Goal: Transaction & Acquisition: Purchase product/service

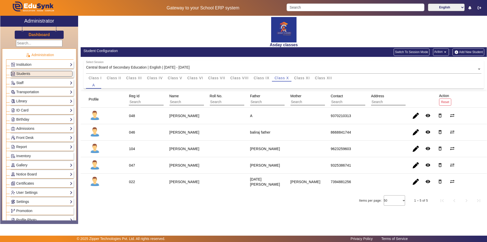
click at [248, 208] on div "Asday classes Student Configuration Switch To Session Mode Action arrow_drop_do…" at bounding box center [282, 117] width 409 height 203
click at [458, 52] on img "button" at bounding box center [456, 52] width 5 height 4
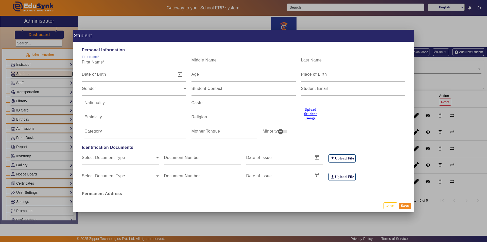
click at [85, 62] on input "First Name" at bounding box center [134, 62] width 104 height 6
type input "[PERSON_NAME]"
click at [318, 62] on input "Last Name" at bounding box center [353, 62] width 104 height 6
type input "[PERSON_NAME]"
click at [112, 84] on div "Gender Gender" at bounding box center [134, 88] width 104 height 14
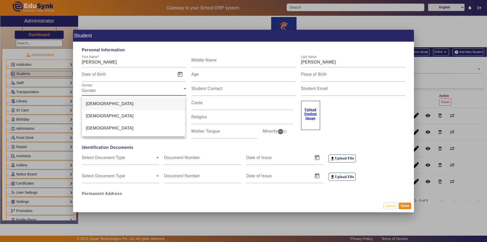
click at [107, 104] on mat-option "[DEMOGRAPHIC_DATA]" at bounding box center [133, 104] width 103 height 12
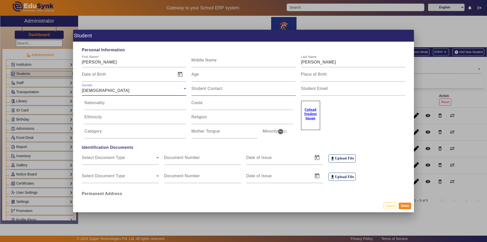
click at [221, 91] on label "Student Contact" at bounding box center [206, 88] width 31 height 5
click at [221, 91] on input "Student Contact" at bounding box center [243, 90] width 104 height 6
click at [212, 90] on input "Student Contact" at bounding box center [243, 90] width 104 height 6
type input "v"
paste input "9284091920"
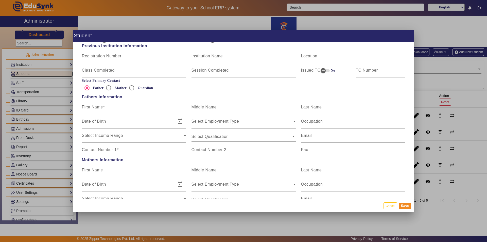
scroll to position [290, 0]
type input "9284091920"
click at [86, 150] on mat-label "Contact Number 1" at bounding box center [99, 150] width 35 height 4
click at [86, 150] on input "Contact Number 1" at bounding box center [134, 152] width 104 height 6
paste input "9284091920"
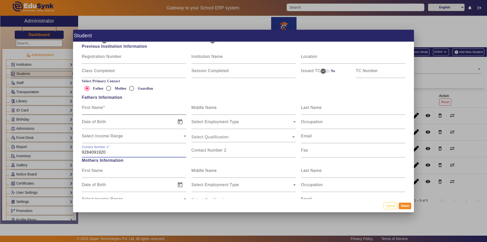
type input "9284091920"
click at [92, 108] on mat-label "First Name" at bounding box center [92, 107] width 21 height 4
click at [92, 108] on input "First Name" at bounding box center [134, 110] width 104 height 6
click at [99, 108] on input "First Name" at bounding box center [134, 110] width 104 height 6
click at [107, 109] on input "First Name" at bounding box center [134, 110] width 104 height 6
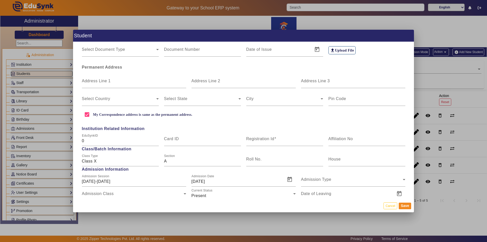
scroll to position [127, 0]
type input "[PERSON_NAME]"
click at [259, 139] on mat-label "Registration Id" at bounding box center [260, 138] width 28 height 4
click at [259, 139] on input "Registration Id" at bounding box center [284, 140] width 77 height 6
click at [401, 205] on button "Save" at bounding box center [405, 205] width 12 height 7
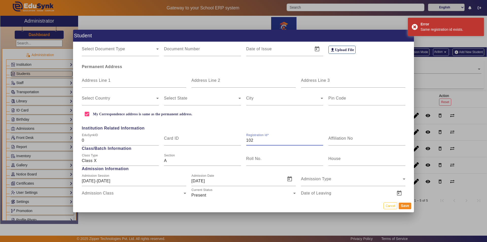
click at [257, 141] on input "102" at bounding box center [284, 140] width 77 height 6
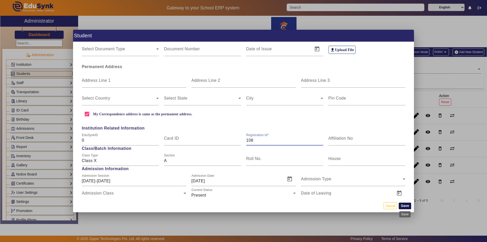
type input "108"
click at [407, 207] on button "Save" at bounding box center [405, 205] width 12 height 7
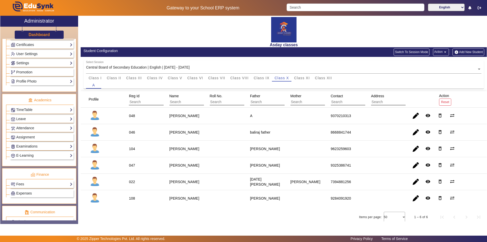
scroll to position [188, 0]
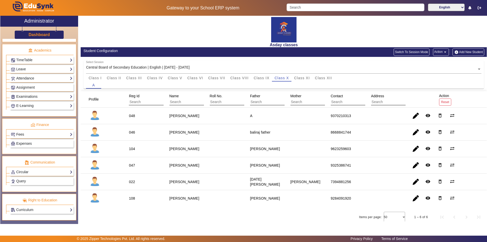
click at [45, 133] on link "Fees" at bounding box center [42, 134] width 62 height 6
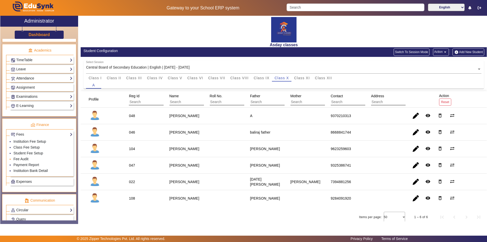
click at [30, 160] on li "Fee Audit" at bounding box center [42, 159] width 59 height 6
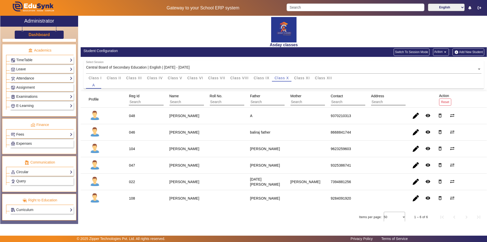
click at [34, 133] on link "Fees" at bounding box center [42, 134] width 62 height 6
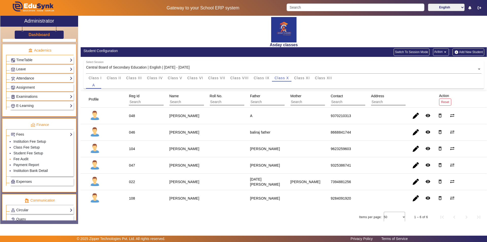
click at [30, 160] on li "Fee Audit" at bounding box center [42, 159] width 59 height 6
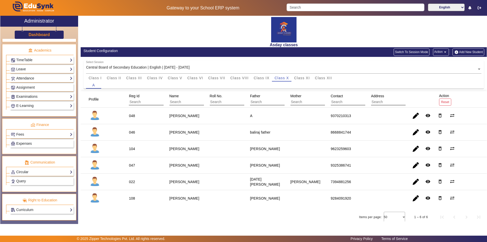
click at [39, 131] on div "Fees Institution Fee Setup Class Fee Setup Student Fee Setup Fee Audit Payment …" at bounding box center [42, 134] width 64 height 8
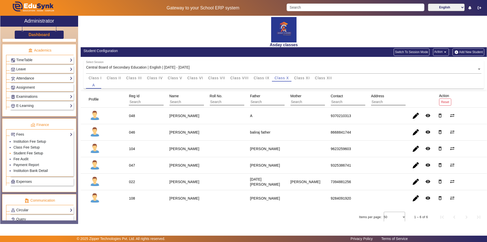
click at [38, 152] on link "Student Fee Setup" at bounding box center [28, 153] width 30 height 4
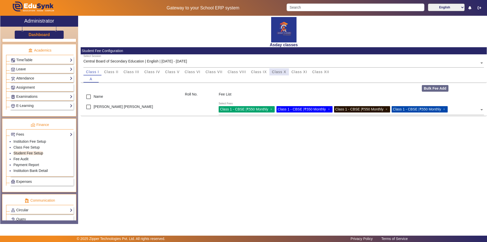
click at [281, 71] on span "Class X" at bounding box center [279, 72] width 14 height 4
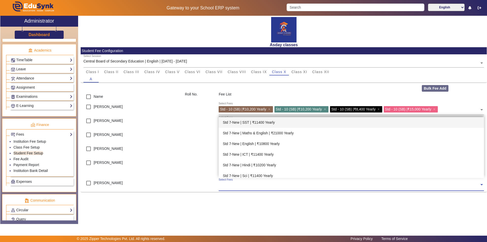
click at [232, 185] on input "text" at bounding box center [349, 184] width 261 height 5
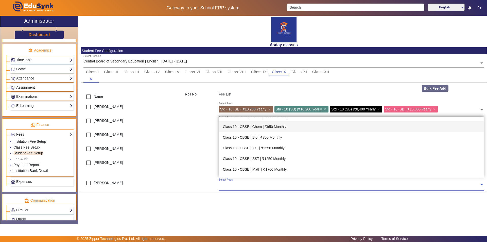
scroll to position [1040, 0]
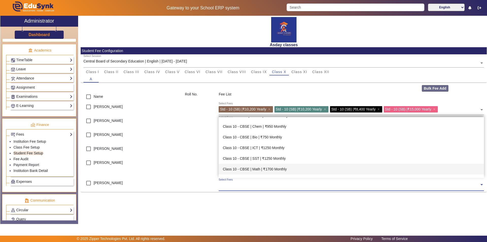
click at [265, 169] on div "Class 10 - CBSE | Math | ₹1700 Monthly" at bounding box center [351, 169] width 265 height 11
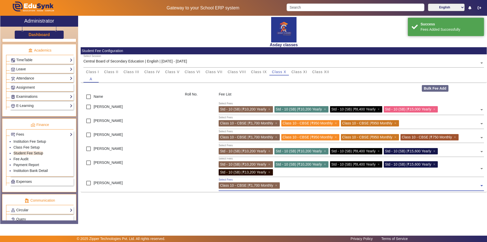
click at [284, 185] on input "text" at bounding box center [380, 184] width 198 height 5
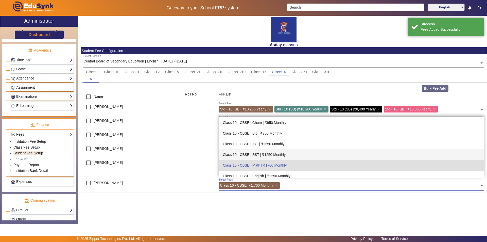
scroll to position [1036, 0]
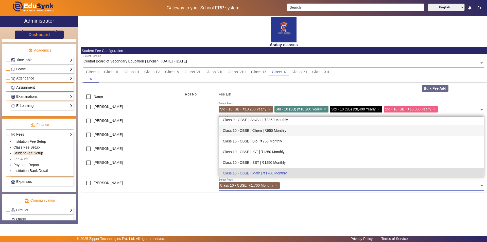
click at [277, 130] on div "Class 10 - CBSE | Chem | ₹950 Monthly" at bounding box center [351, 130] width 265 height 11
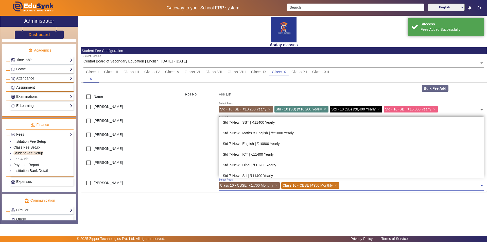
click at [347, 186] on input "text" at bounding box center [410, 184] width 139 height 5
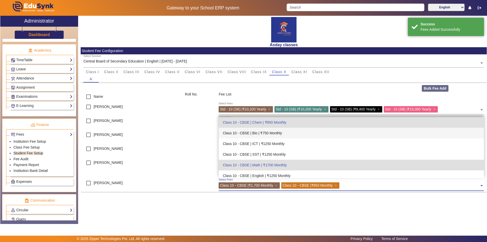
click at [267, 132] on div "Class 10 - CBSE | Bio | ₹750 Monthly" at bounding box center [351, 133] width 265 height 11
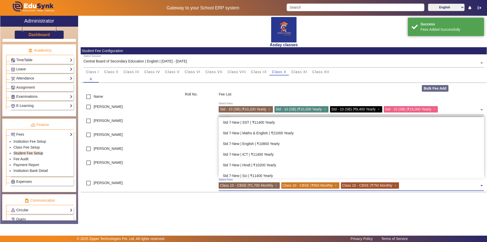
click at [408, 183] on input "text" at bounding box center [439, 184] width 79 height 5
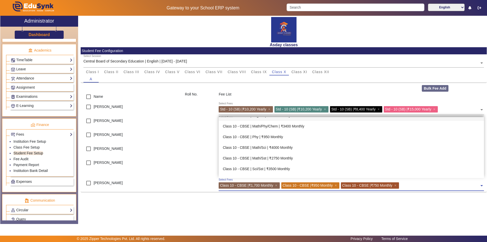
scroll to position [1105, 0]
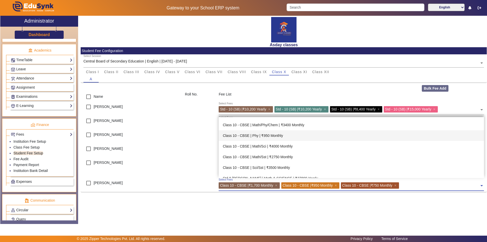
click at [269, 132] on div "Class 10 - CBSE | Phy | ₹950 Monthly" at bounding box center [351, 135] width 265 height 11
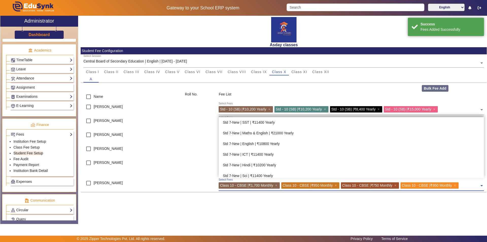
click at [482, 186] on span at bounding box center [481, 184] width 5 height 8
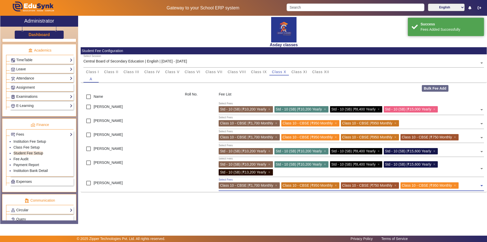
click at [481, 184] on span at bounding box center [481, 184] width 5 height 8
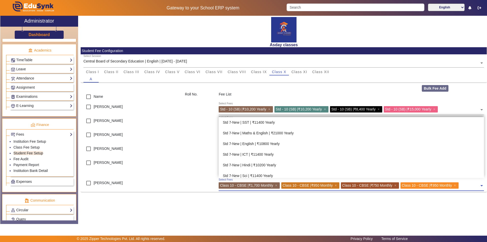
click at [482, 185] on span at bounding box center [481, 184] width 5 height 8
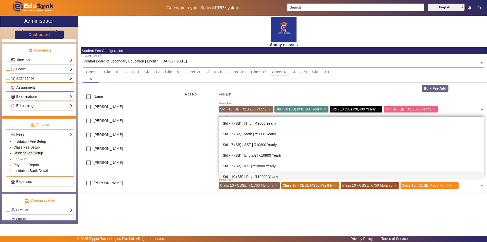
click at [277, 213] on div "Asday classes Student Fee Configuration Select Session Central Board of Seconda…" at bounding box center [282, 117] width 409 height 203
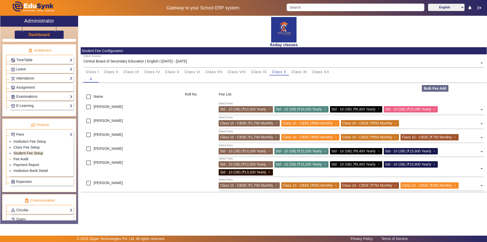
click at [26, 159] on link "Fee Audit" at bounding box center [20, 159] width 15 height 4
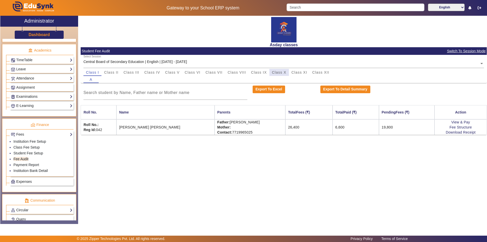
click at [279, 73] on span "Class X" at bounding box center [279, 73] width 14 height 4
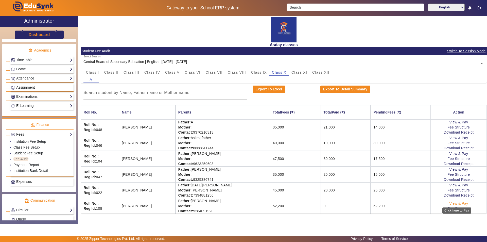
click at [453, 202] on link "View & Pay" at bounding box center [458, 203] width 19 height 4
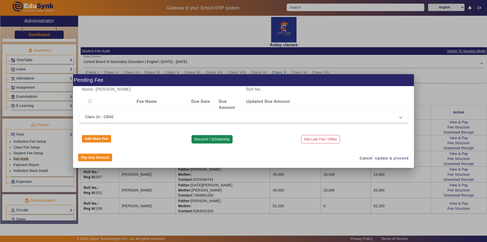
click at [213, 139] on button "Discount / Scholarship" at bounding box center [211, 139] width 41 height 9
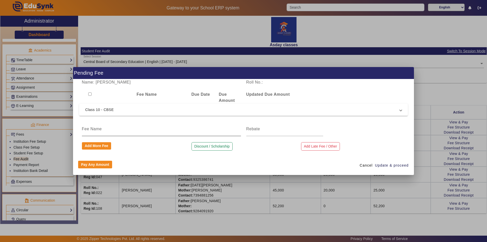
click at [105, 131] on input at bounding box center [161, 129] width 159 height 6
type input "Discount"
click at [255, 129] on input at bounding box center [284, 129] width 77 height 6
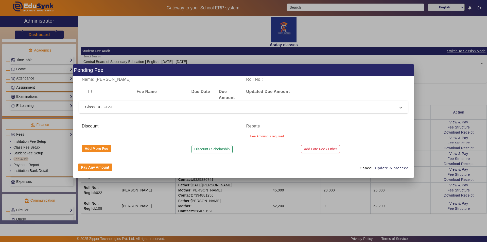
click at [251, 128] on input at bounding box center [284, 126] width 77 height 6
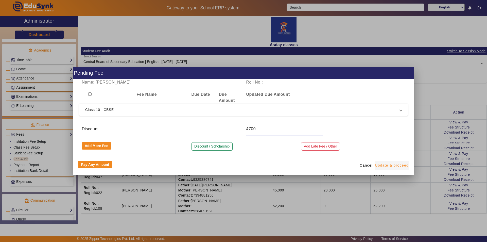
type input "4700"
click at [382, 166] on span "Update & proceed" at bounding box center [392, 165] width 34 height 5
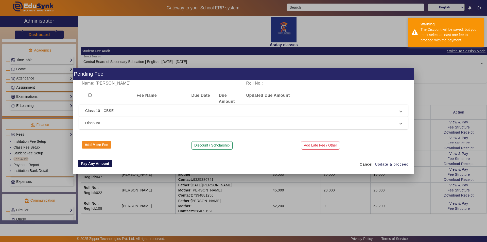
click at [91, 164] on button "Pay Any Amount" at bounding box center [95, 164] width 34 height 8
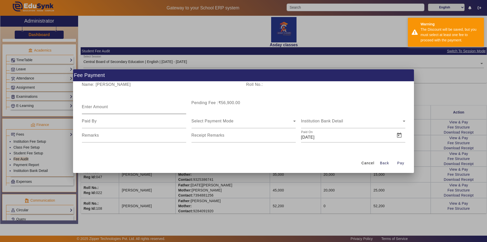
click at [98, 106] on mat-label "Enter Amount" at bounding box center [95, 106] width 26 height 4
click at [98, 106] on input "Enter Amount" at bounding box center [134, 109] width 104 height 6
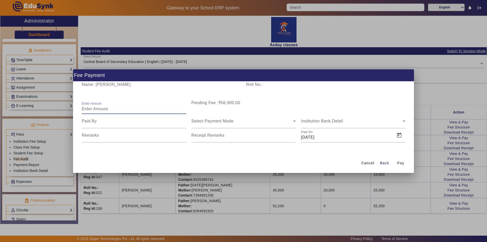
click at [101, 107] on input "Enter Amount" at bounding box center [134, 109] width 104 height 6
type input "30000"
click at [116, 123] on input at bounding box center [134, 121] width 104 height 6
type input "Mother"
click at [224, 120] on span "Select Payment Mode" at bounding box center [212, 121] width 42 height 4
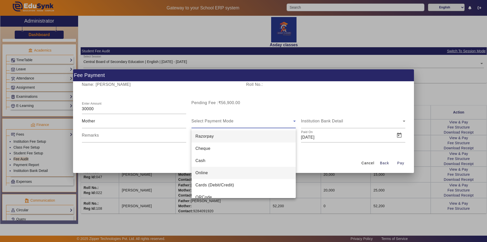
click at [208, 175] on span "Online" at bounding box center [202, 173] width 12 height 6
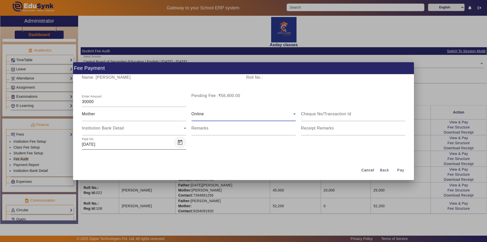
click at [181, 142] on span "Open calendar" at bounding box center [180, 142] width 12 height 12
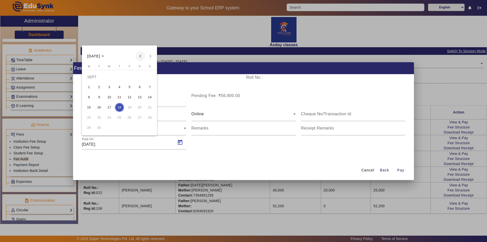
click at [141, 56] on span "Previous month" at bounding box center [140, 56] width 10 height 10
click at [141, 86] on span "5" at bounding box center [139, 86] width 9 height 9
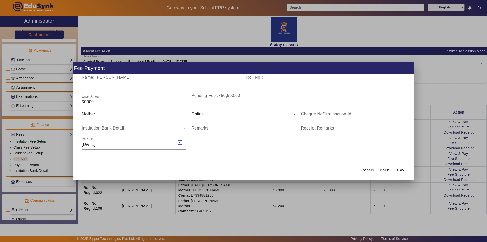
type input "[DATE]"
click at [402, 170] on span "Pay" at bounding box center [400, 169] width 7 height 5
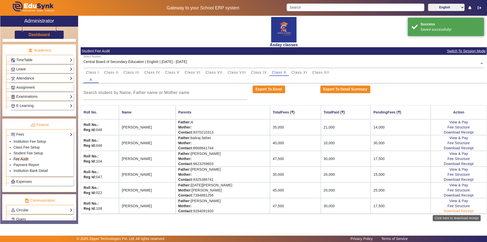
click at [449, 209] on link "Download Receipt" at bounding box center [459, 211] width 30 height 4
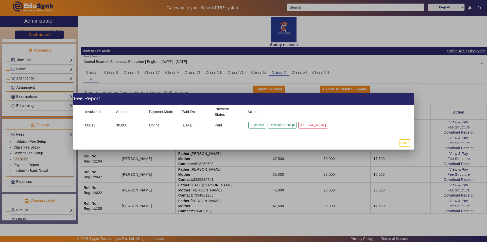
click at [342, 222] on div at bounding box center [243, 121] width 487 height 242
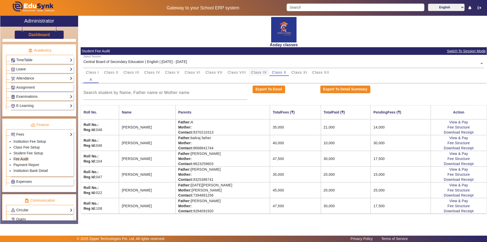
click at [256, 72] on span "Class IX" at bounding box center [259, 73] width 16 height 4
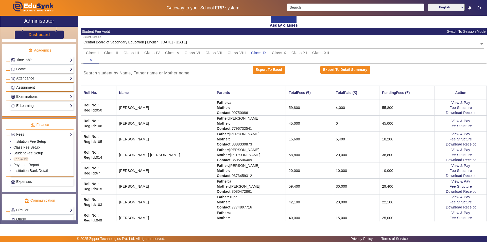
scroll to position [42, 0]
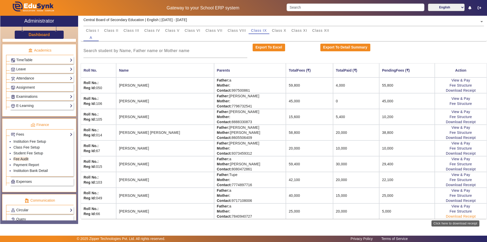
click at [455, 216] on link "Download Receipt" at bounding box center [461, 216] width 30 height 4
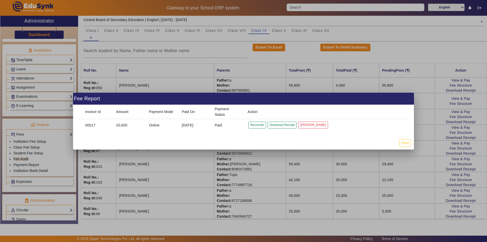
click at [451, 200] on div at bounding box center [243, 121] width 487 height 242
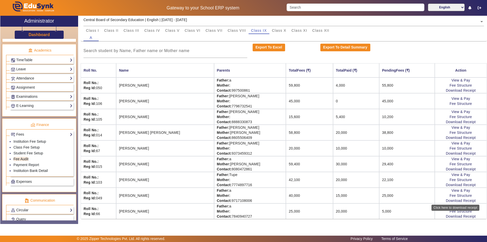
click at [451, 200] on link "Download Receipt" at bounding box center [461, 200] width 30 height 4
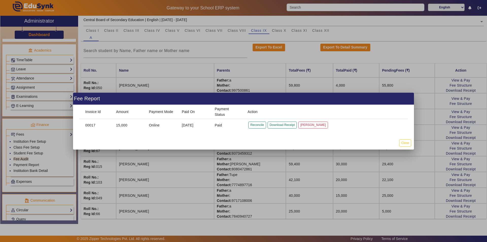
click at [449, 185] on div at bounding box center [243, 121] width 487 height 242
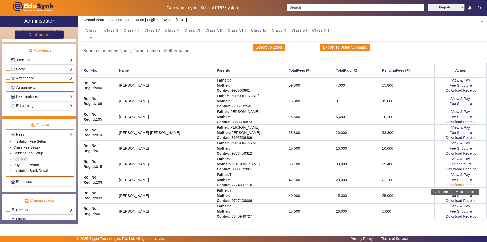
click at [449, 185] on link "Download Receipt" at bounding box center [461, 185] width 30 height 4
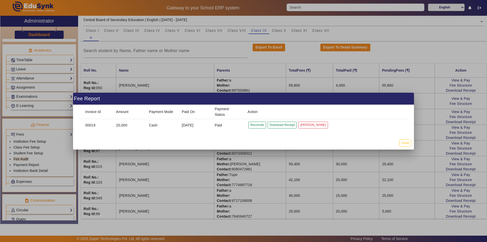
click at [447, 169] on div at bounding box center [243, 121] width 487 height 242
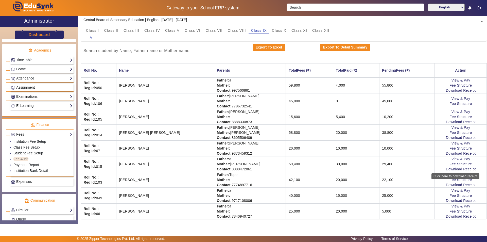
click at [447, 169] on link "Download Receipt" at bounding box center [461, 169] width 30 height 4
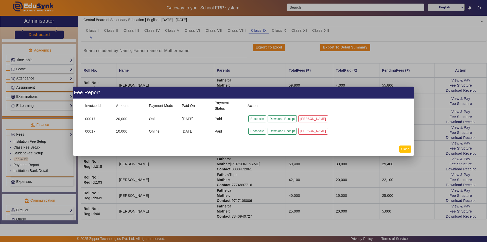
click at [402, 151] on button "Close" at bounding box center [405, 148] width 12 height 7
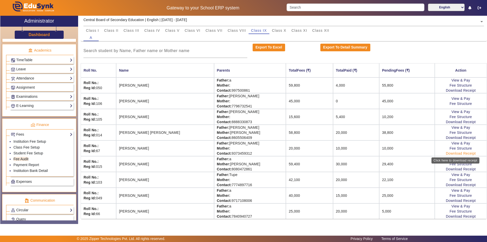
click at [446, 153] on link "Download Receipt" at bounding box center [461, 153] width 30 height 4
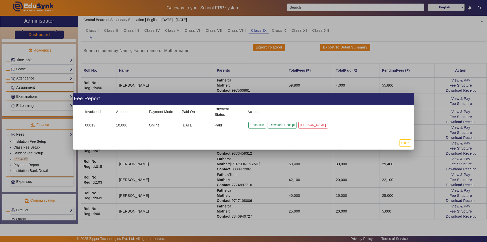
click at [447, 138] on div at bounding box center [243, 121] width 487 height 242
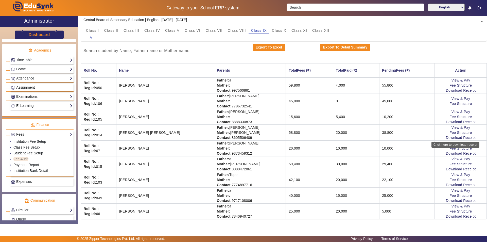
click at [447, 138] on link "Download Receipt" at bounding box center [461, 137] width 30 height 4
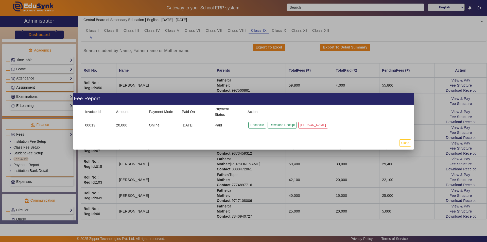
click at [449, 122] on div at bounding box center [243, 121] width 487 height 242
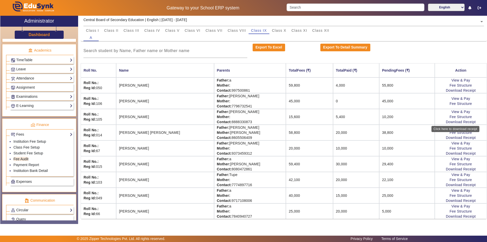
click at [449, 122] on link "Download Receipt" at bounding box center [461, 122] width 30 height 4
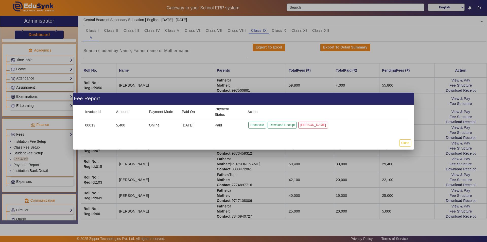
click at [436, 130] on div at bounding box center [243, 121] width 487 height 242
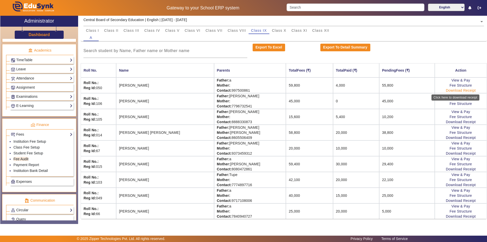
click at [447, 90] on link "Download Receipt" at bounding box center [461, 90] width 30 height 4
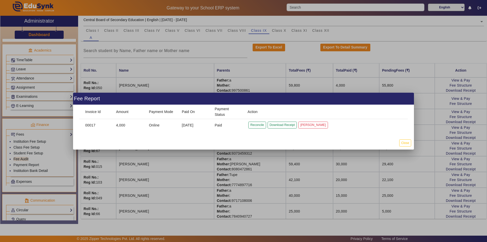
click at [412, 192] on div at bounding box center [243, 121] width 487 height 242
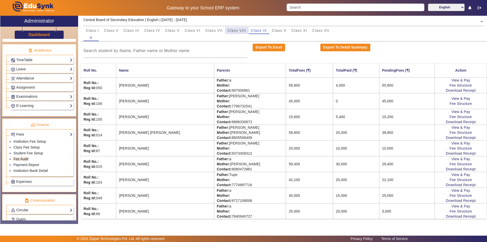
click at [239, 29] on span "Class VIII" at bounding box center [236, 31] width 18 height 4
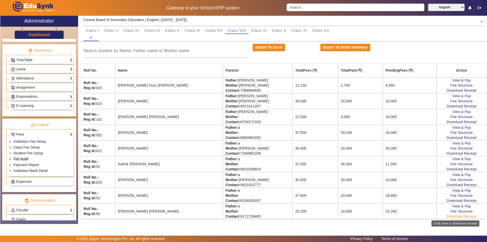
click at [457, 216] on link "Download Receipt" at bounding box center [462, 216] width 30 height 4
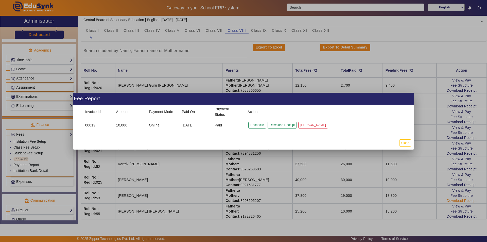
click at [451, 200] on div at bounding box center [243, 121] width 487 height 242
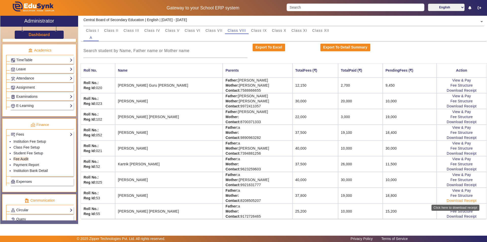
click at [451, 200] on link "Download Receipt" at bounding box center [462, 200] width 30 height 4
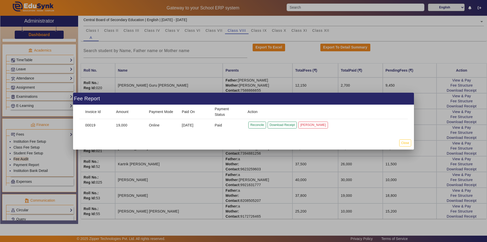
click at [450, 185] on div at bounding box center [243, 121] width 487 height 242
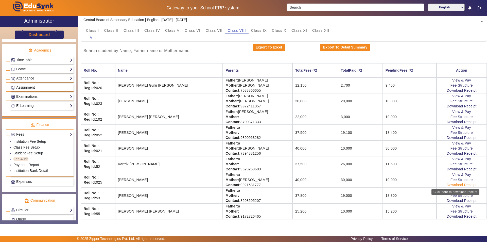
click at [449, 185] on link "Download Receipt" at bounding box center [462, 185] width 30 height 4
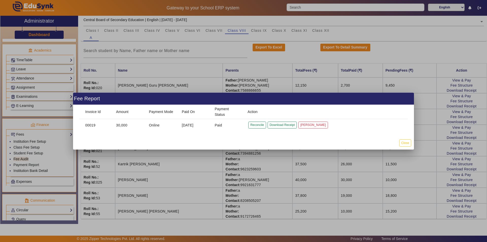
click at [450, 169] on div at bounding box center [243, 121] width 487 height 242
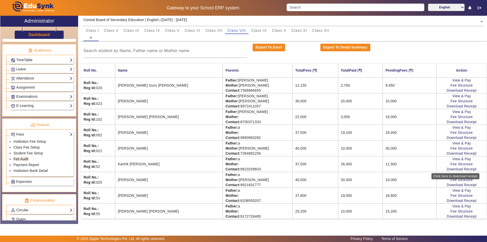
click at [450, 169] on link "Download Receipt" at bounding box center [462, 169] width 30 height 4
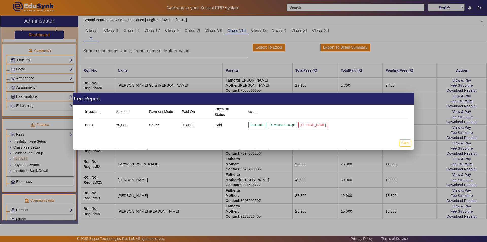
click at [447, 153] on div at bounding box center [243, 121] width 487 height 242
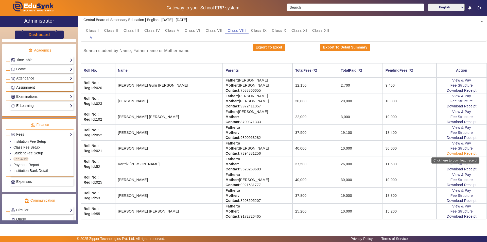
click at [447, 154] on link "Download Receipt" at bounding box center [462, 153] width 30 height 4
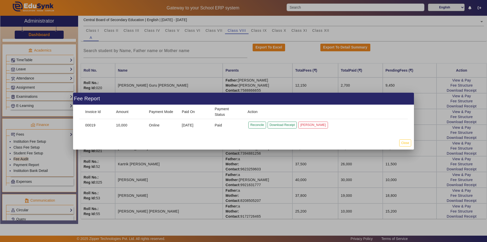
click at [445, 137] on div at bounding box center [243, 121] width 487 height 242
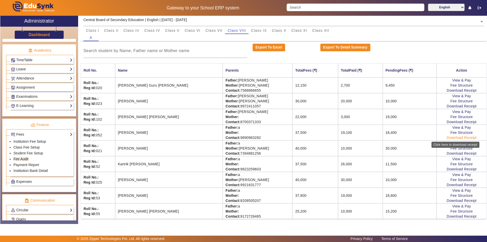
click at [450, 138] on link "Download Receipt" at bounding box center [462, 137] width 30 height 4
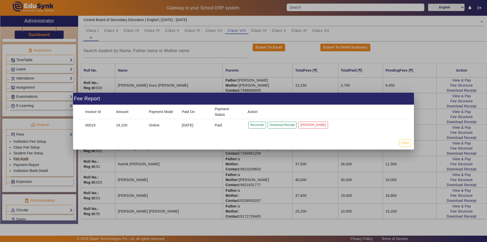
click at [455, 120] on div at bounding box center [243, 121] width 487 height 242
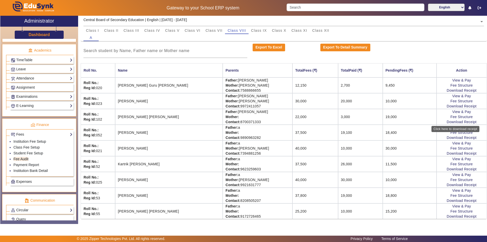
click at [455, 120] on link "Download Receipt" at bounding box center [462, 122] width 30 height 4
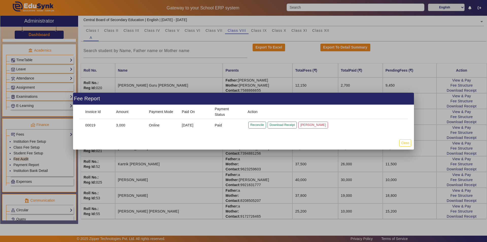
click at [454, 106] on div at bounding box center [243, 121] width 487 height 242
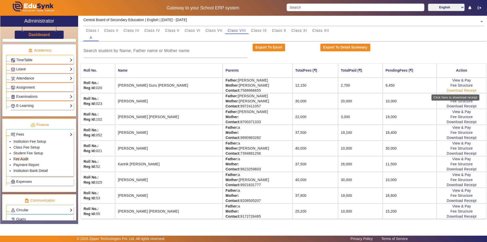
click at [450, 90] on link "Download Receipt" at bounding box center [462, 90] width 30 height 4
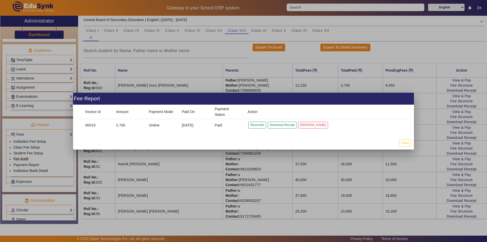
click at [216, 31] on div at bounding box center [243, 121] width 487 height 242
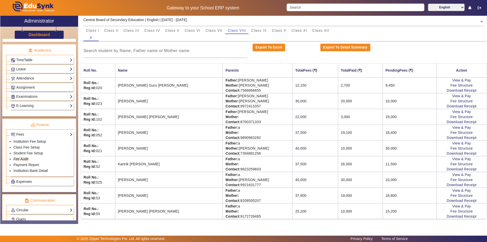
click at [216, 31] on span "Class VII" at bounding box center [213, 31] width 17 height 4
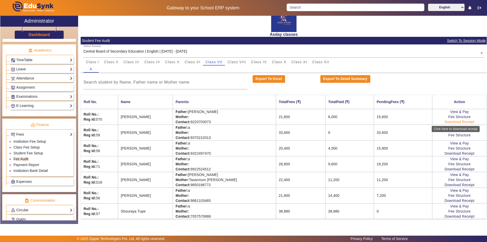
click at [447, 121] on link "Download Receipt" at bounding box center [460, 122] width 30 height 4
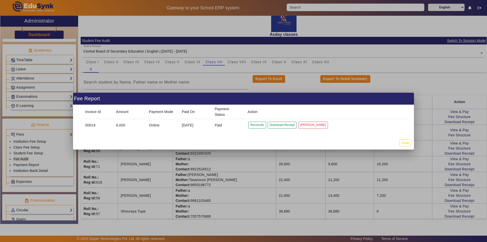
click at [425, 148] on div at bounding box center [243, 121] width 487 height 242
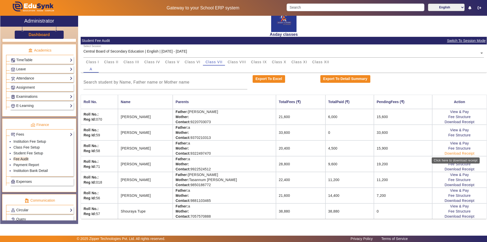
click at [448, 154] on link "Download Receipt" at bounding box center [460, 153] width 30 height 4
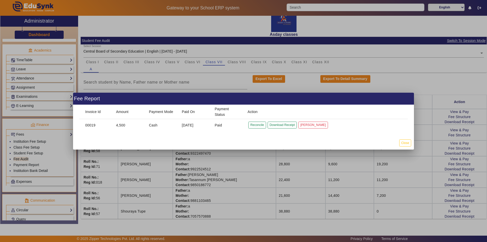
click at [453, 168] on div at bounding box center [243, 121] width 487 height 242
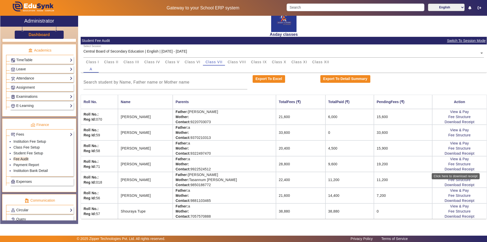
click at [453, 168] on link "Download Receipt" at bounding box center [460, 169] width 30 height 4
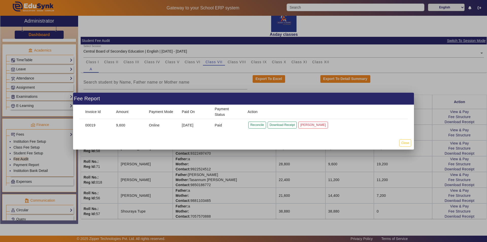
click at [458, 185] on div at bounding box center [243, 121] width 487 height 242
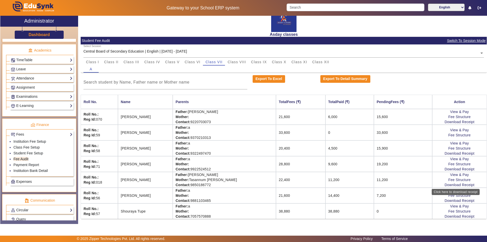
click at [458, 185] on link "Download Receipt" at bounding box center [460, 185] width 30 height 4
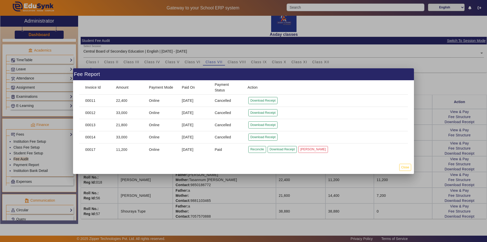
click at [418, 180] on div at bounding box center [243, 121] width 487 height 242
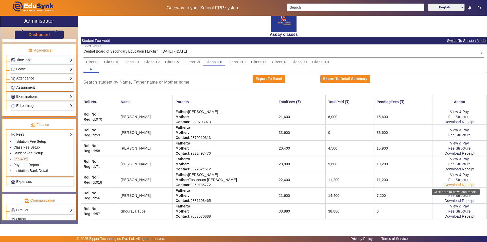
click at [447, 184] on link "Download Receipt" at bounding box center [460, 185] width 30 height 4
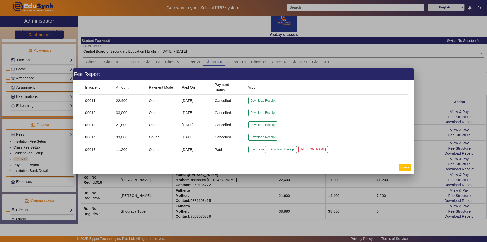
click at [407, 167] on button "Close" at bounding box center [405, 167] width 12 height 7
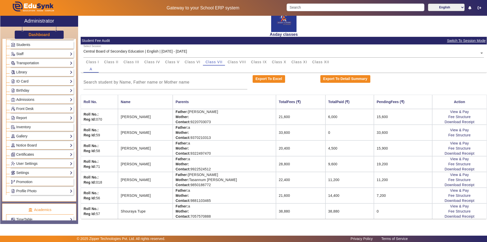
scroll to position [0, 0]
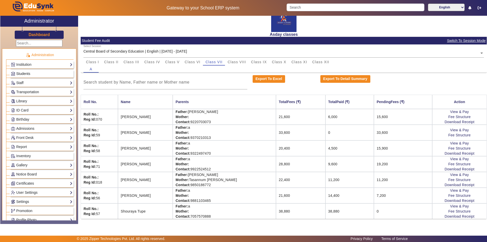
click at [42, 74] on link "Students" at bounding box center [42, 74] width 62 height 6
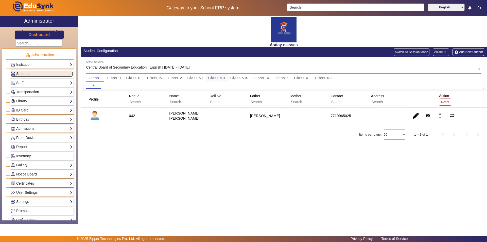
click at [218, 78] on span "Class VII" at bounding box center [216, 78] width 17 height 4
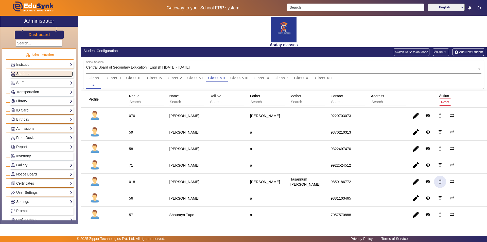
click at [437, 182] on mat-icon "delete_outline" at bounding box center [439, 181] width 5 height 5
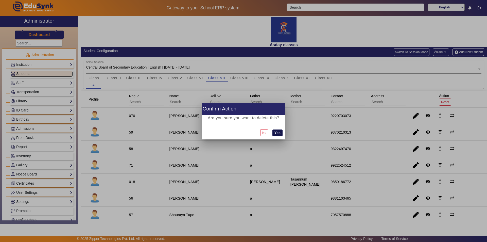
click at [278, 134] on button "Yes" at bounding box center [277, 132] width 10 height 7
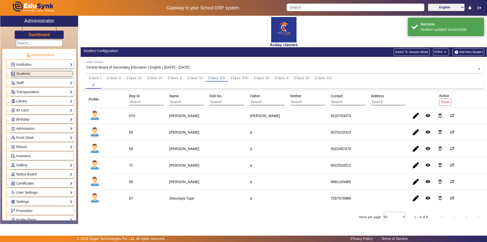
click at [471, 50] on button "Add New Student" at bounding box center [467, 52] width 31 height 8
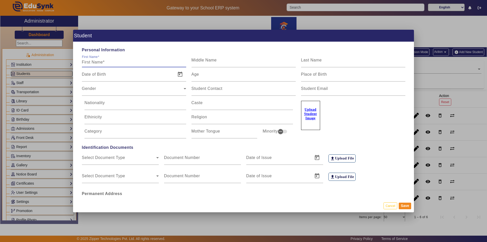
click at [126, 62] on input "First Name" at bounding box center [134, 62] width 104 height 6
type input "j"
type input "Jiya"
type input "Ratik"
type input "Shaikh"
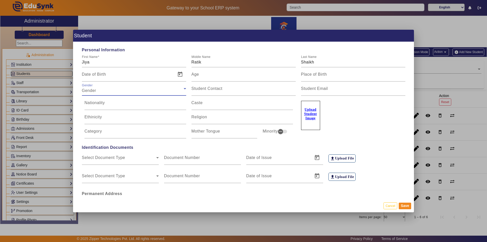
click at [100, 89] on div "Gender" at bounding box center [133, 90] width 102 height 6
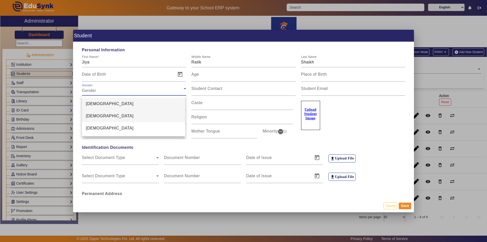
click at [110, 115] on mat-option "[DEMOGRAPHIC_DATA]" at bounding box center [133, 116] width 103 height 12
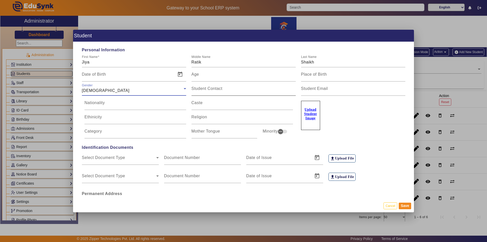
click at [202, 88] on mat-label "Student Contact" at bounding box center [206, 88] width 31 height 4
click at [202, 88] on input "Student Contact" at bounding box center [243, 90] width 104 height 6
click at [199, 90] on input "Student Contact" at bounding box center [243, 90] width 104 height 6
click at [202, 90] on input "Student Contact" at bounding box center [243, 90] width 104 height 6
paste input "8308250824"
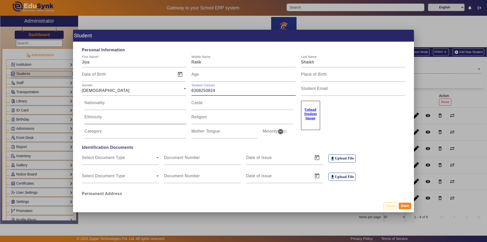
type input "8308250824"
click at [124, 112] on div "Ethinicity" at bounding box center [135, 117] width 102 height 14
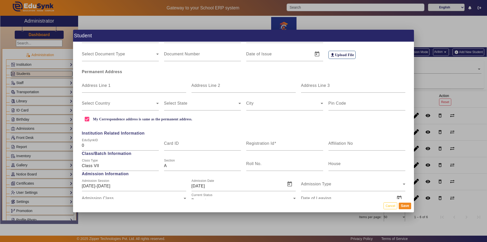
scroll to position [127, 0]
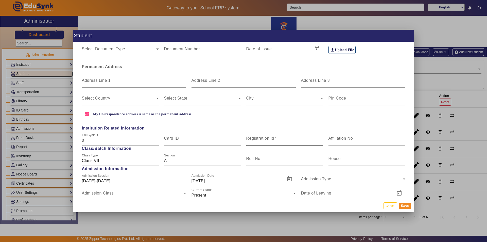
click at [249, 143] on input "Registration Id" at bounding box center [284, 140] width 77 height 6
type input "99"
click at [408, 207] on button "Save" at bounding box center [405, 205] width 12 height 7
click at [407, 205] on button "Save" at bounding box center [405, 205] width 12 height 7
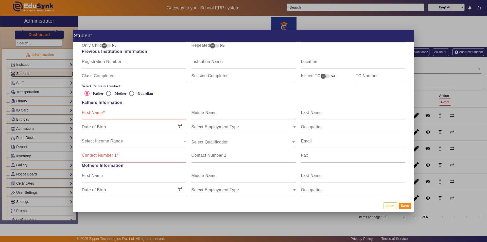
scroll to position [279, 0]
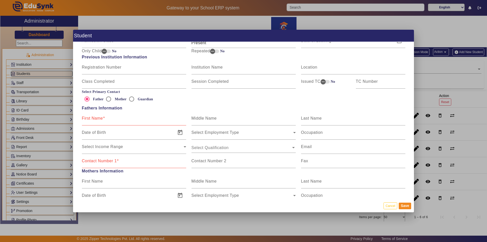
click at [92, 116] on mat-label "First Name" at bounding box center [92, 118] width 21 height 4
click at [92, 117] on input "First Name" at bounding box center [134, 120] width 104 height 6
type input "Ratik"
type input "Shaikh"
click at [92, 161] on mat-label "Contact Number 1" at bounding box center [99, 161] width 35 height 4
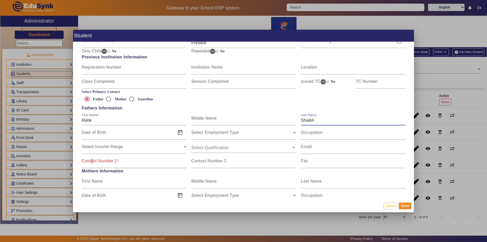
click at [92, 161] on input "Contact Number 1" at bounding box center [134, 163] width 104 height 6
paste input "8308250824"
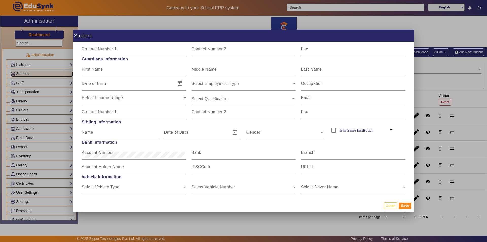
scroll to position [457, 0]
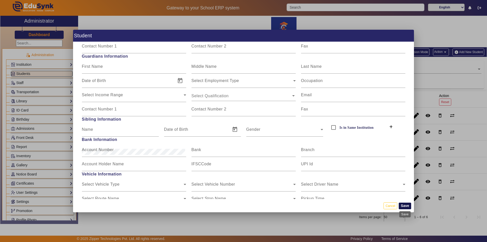
type input "8308250824"
click at [405, 207] on button "Save" at bounding box center [405, 205] width 12 height 7
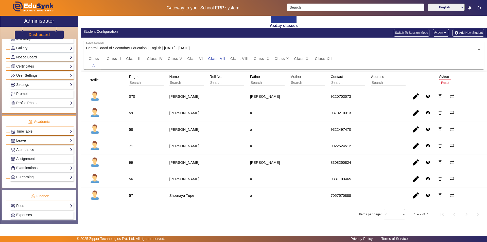
scroll to position [188, 0]
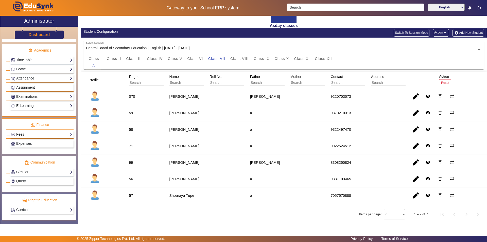
click at [30, 135] on link "Fees" at bounding box center [42, 134] width 62 height 6
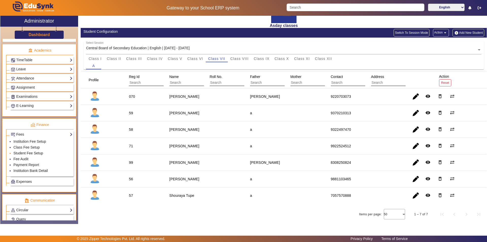
click at [30, 153] on link "Student Fee Setup" at bounding box center [28, 153] width 30 height 4
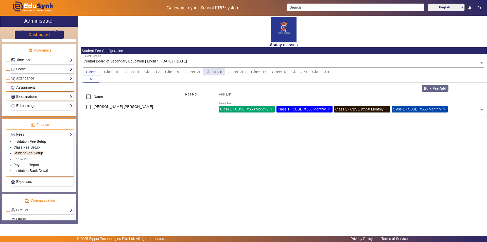
click at [213, 73] on span "Class VII" at bounding box center [213, 72] width 17 height 4
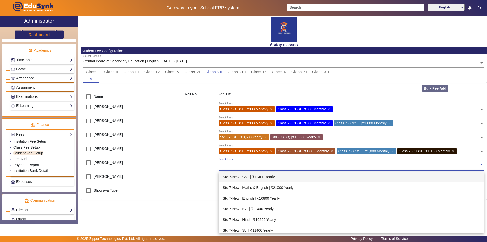
click at [224, 164] on input "text" at bounding box center [349, 164] width 261 height 5
click at [226, 164] on input "text" at bounding box center [349, 164] width 261 height 5
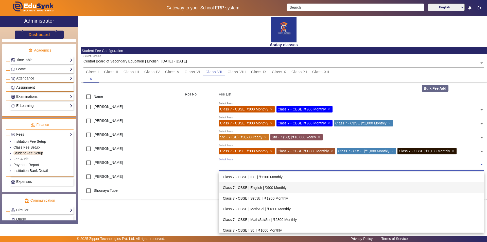
scroll to position [558, 0]
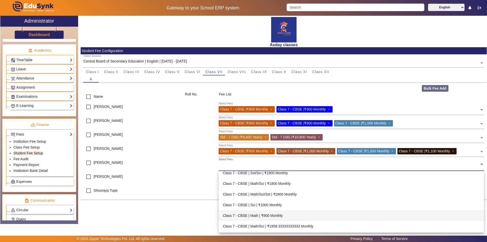
click at [271, 216] on div "Class 7 - CBSE | Math | ₹900 Monthly" at bounding box center [351, 215] width 265 height 11
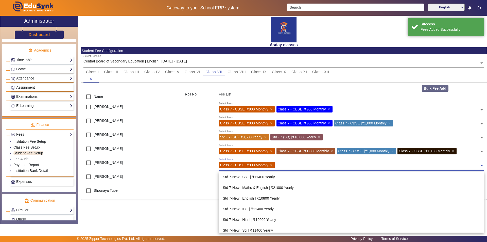
click at [279, 163] on input "text" at bounding box center [377, 164] width 203 height 5
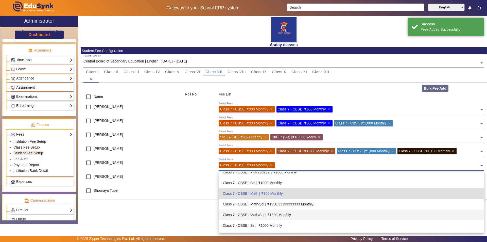
scroll to position [571, 0]
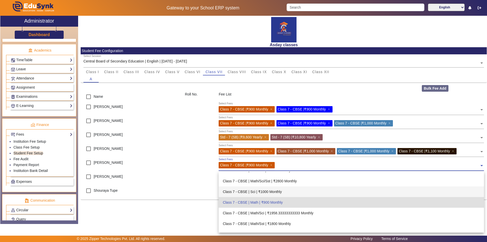
click at [267, 192] on div "Class 7 - CBSE | Sci | ₹1000 Monthly" at bounding box center [351, 191] width 265 height 11
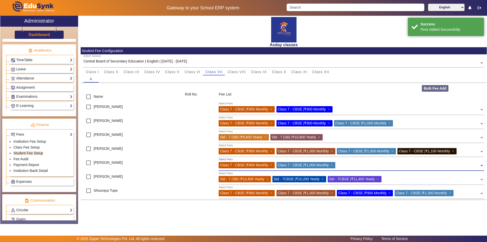
click at [342, 164] on input "text" at bounding box center [408, 164] width 143 height 5
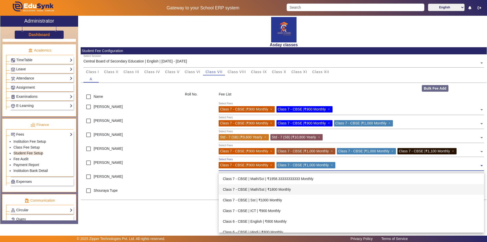
scroll to position [611, 0]
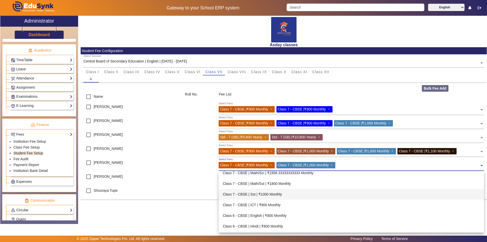
click at [269, 195] on div "Class 7 - CBSE | Sst | ₹1000 Monthly" at bounding box center [351, 194] width 265 height 11
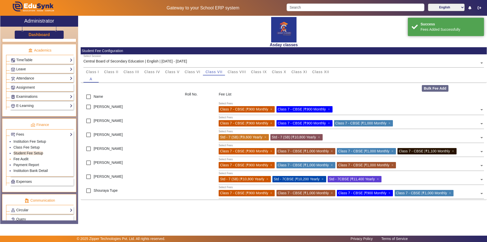
click at [26, 158] on link "Fee Audit" at bounding box center [20, 159] width 15 height 4
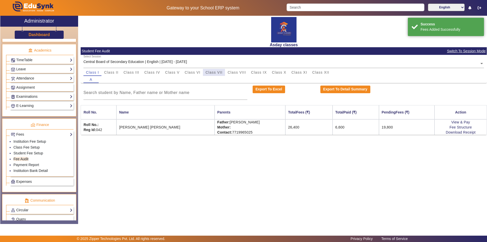
click at [216, 73] on span "Class VII" at bounding box center [213, 73] width 17 height 4
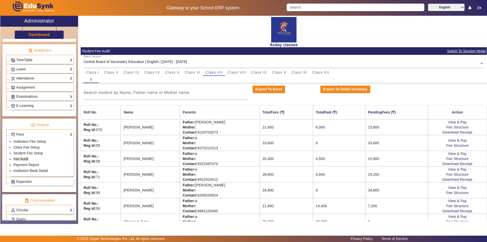
scroll to position [10, 0]
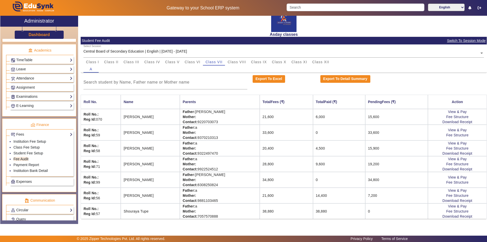
click at [274, 179] on td "34,800" at bounding box center [286, 180] width 53 height 16
click at [464, 200] on link "Download Receipt" at bounding box center [457, 200] width 30 height 4
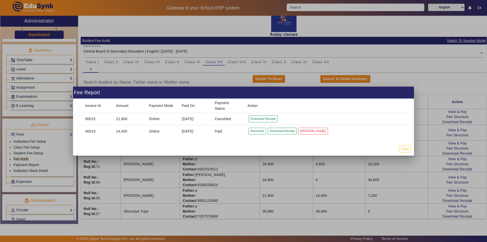
click at [428, 197] on div at bounding box center [243, 121] width 487 height 242
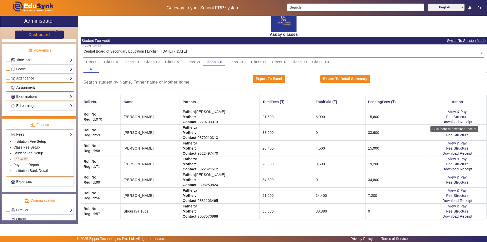
click at [444, 126] on div "Click here to download receipt" at bounding box center [454, 129] width 48 height 6
click at [443, 122] on link "Download Receipt" at bounding box center [457, 122] width 30 height 4
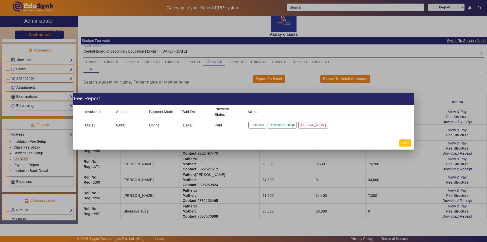
click at [406, 144] on button "Close" at bounding box center [405, 142] width 12 height 7
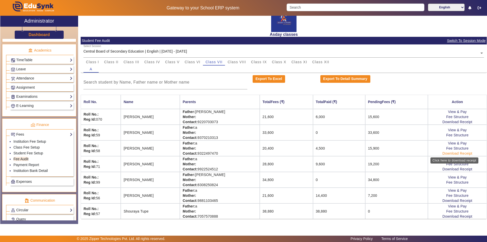
click at [449, 153] on link "Download Receipt" at bounding box center [457, 153] width 30 height 4
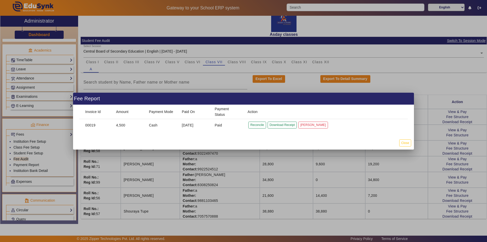
click at [435, 162] on div at bounding box center [243, 121] width 487 height 242
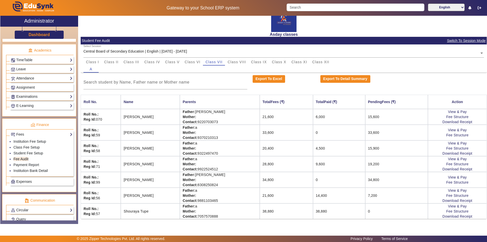
click at [242, 182] on td "Father: [PERSON_NAME] Mother: Contact: [PHONE_NUMBER]" at bounding box center [220, 180] width 80 height 16
click at [193, 62] on span "Class VI" at bounding box center [193, 62] width 16 height 4
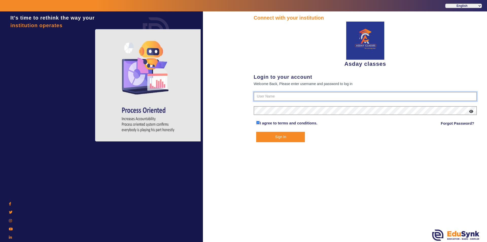
type input "7775077131"
click at [270, 135] on button "Sign In" at bounding box center [280, 137] width 49 height 10
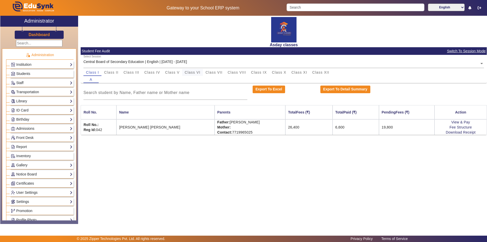
click at [195, 73] on span "Class VI" at bounding box center [193, 73] width 16 height 4
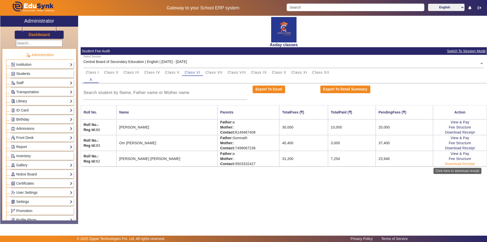
click at [449, 163] on link "Download Receipt" at bounding box center [460, 164] width 30 height 4
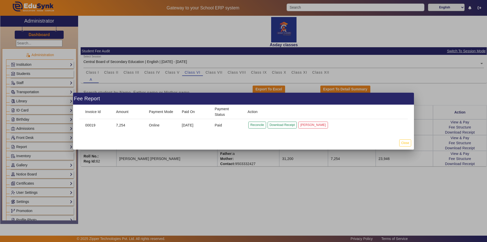
click at [440, 181] on div at bounding box center [243, 121] width 487 height 242
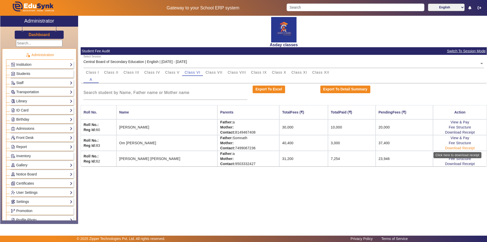
click at [449, 147] on link "Download Receipt" at bounding box center [460, 148] width 30 height 4
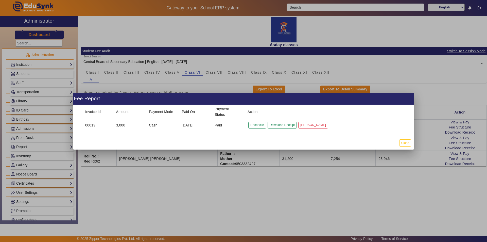
click at [433, 184] on div at bounding box center [243, 121] width 487 height 242
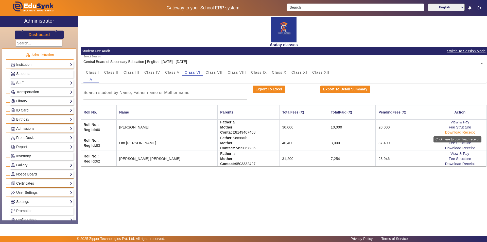
click at [451, 132] on link "Download Receipt" at bounding box center [460, 132] width 30 height 4
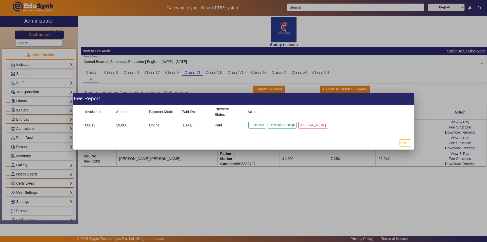
click at [317, 219] on div at bounding box center [243, 121] width 487 height 242
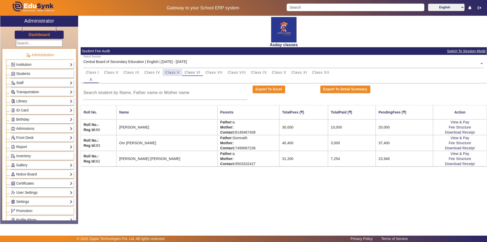
click at [168, 73] on span "Class V" at bounding box center [172, 73] width 14 height 4
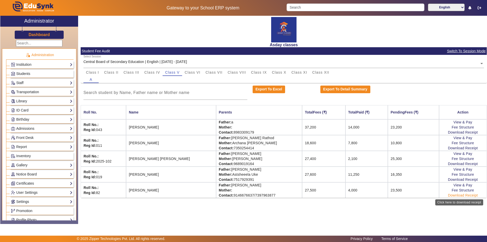
click at [465, 195] on link "Download Receipt" at bounding box center [463, 195] width 30 height 4
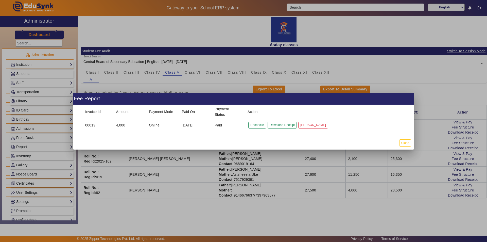
click at [331, 215] on div at bounding box center [243, 121] width 487 height 242
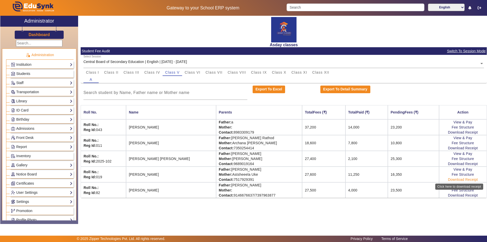
click at [451, 180] on link "Download Receipt" at bounding box center [463, 179] width 30 height 4
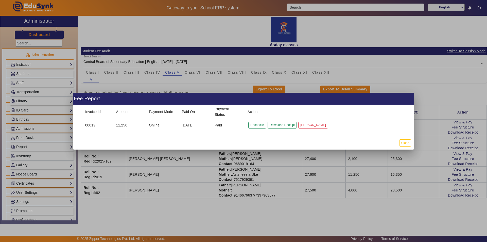
click at [451, 162] on div at bounding box center [243, 121] width 487 height 242
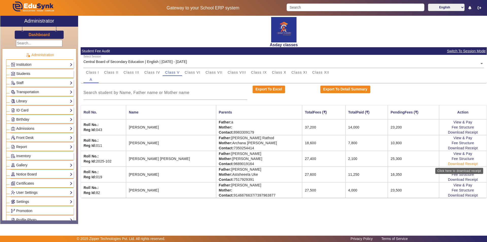
click at [450, 163] on link "Download Receipt" at bounding box center [463, 164] width 30 height 4
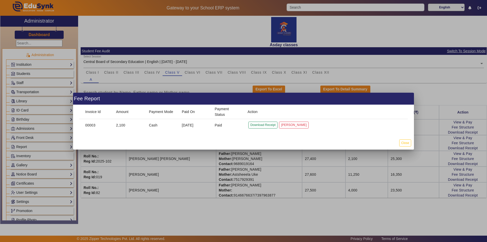
click at [450, 148] on div at bounding box center [243, 121] width 487 height 242
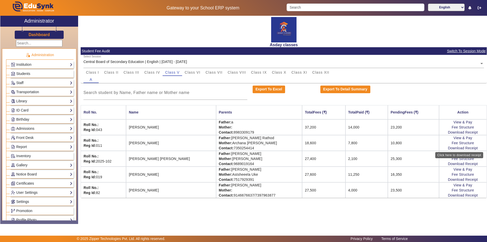
click at [450, 148] on link "Download Receipt" at bounding box center [463, 148] width 30 height 4
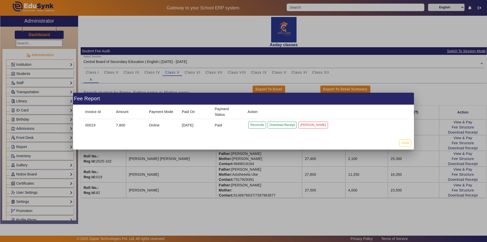
click at [405, 213] on div at bounding box center [243, 121] width 487 height 242
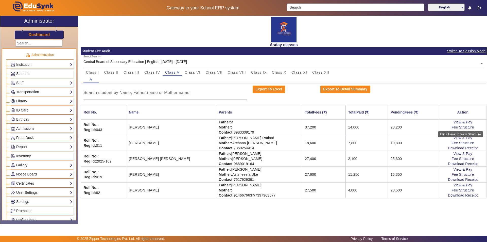
click at [456, 132] on div "Click Here To view Structure" at bounding box center [460, 134] width 45 height 6
click at [453, 133] on link "Download Receipt" at bounding box center [463, 132] width 30 height 4
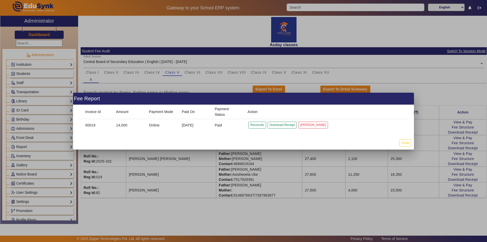
click at [296, 226] on div at bounding box center [243, 121] width 487 height 242
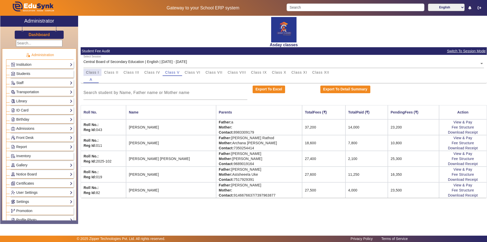
click at [95, 71] on span "Class I" at bounding box center [92, 73] width 13 height 4
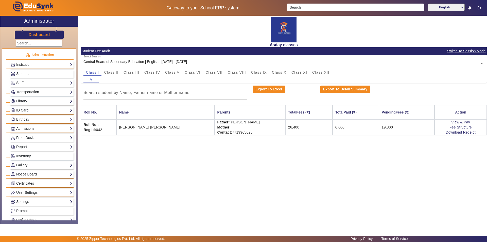
click at [222, 154] on div "Asday classes Student Fee Audit Switch To Session Mode Select Session Central B…" at bounding box center [282, 117] width 409 height 203
click at [281, 72] on span "Class X" at bounding box center [279, 73] width 14 height 4
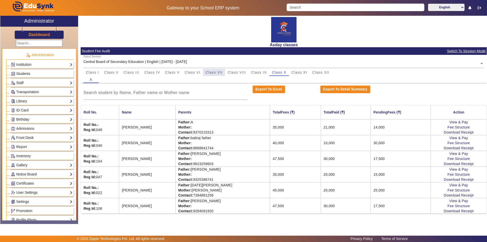
click at [212, 73] on span "Class VII" at bounding box center [213, 73] width 17 height 4
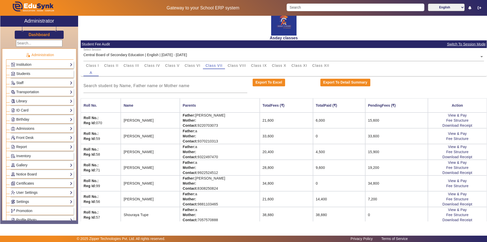
scroll to position [10, 0]
